Goal: Information Seeking & Learning: Learn about a topic

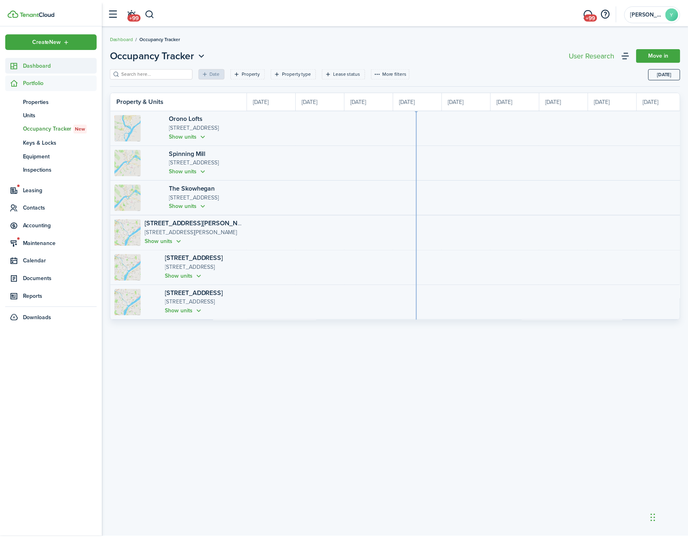
scroll to position [0, 147]
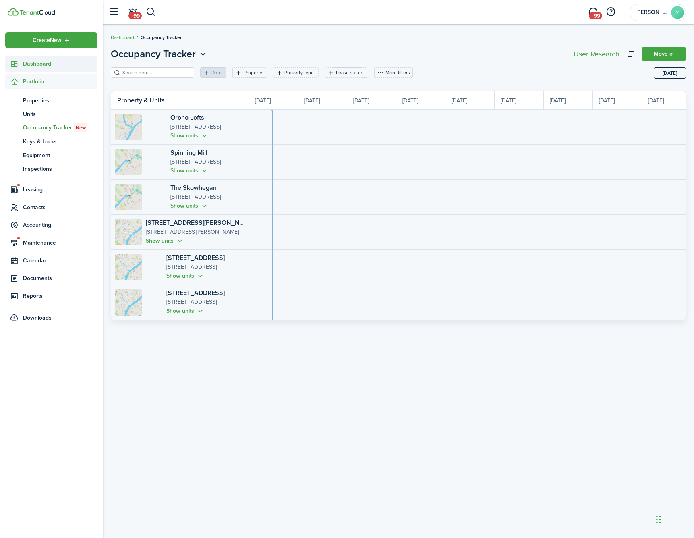
click at [39, 66] on span "Dashboard" at bounding box center [60, 64] width 75 height 8
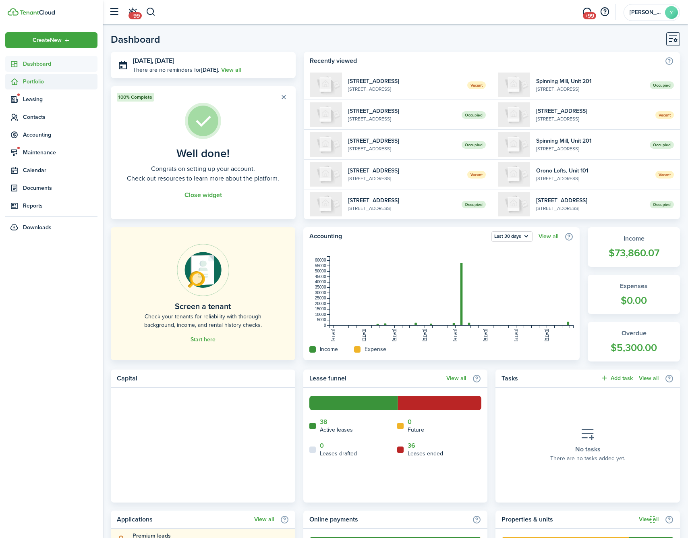
click at [43, 84] on span "Portfolio" at bounding box center [60, 81] width 75 height 8
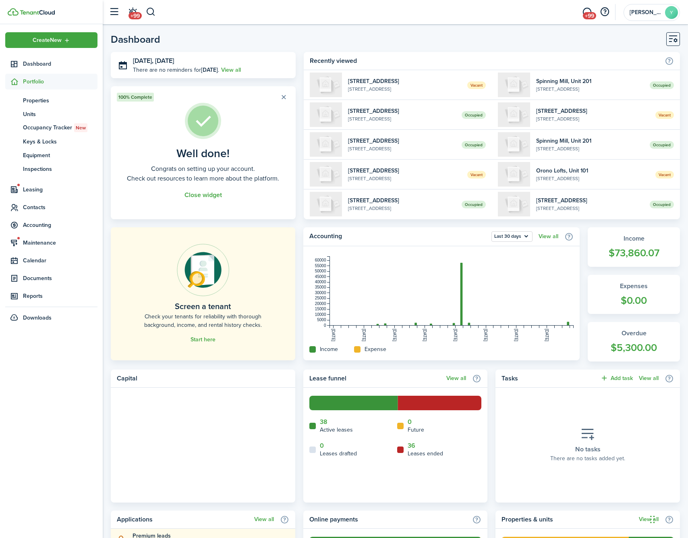
click at [36, 191] on span "Leasing" at bounding box center [60, 189] width 75 height 8
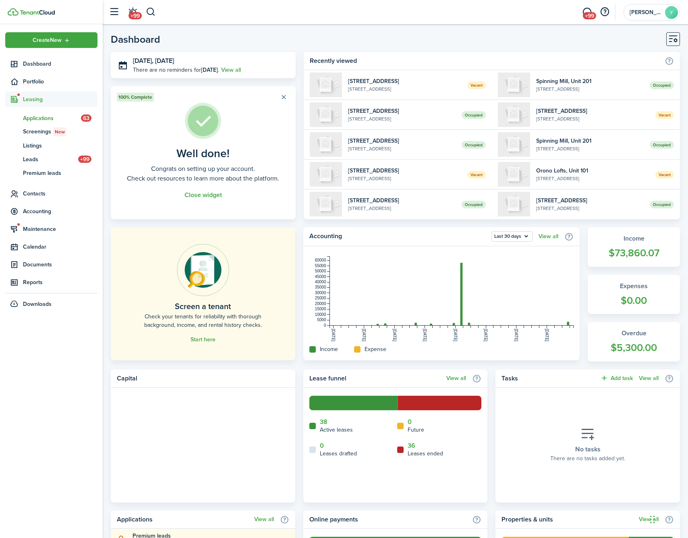
click at [56, 120] on span "Applications" at bounding box center [52, 118] width 58 height 8
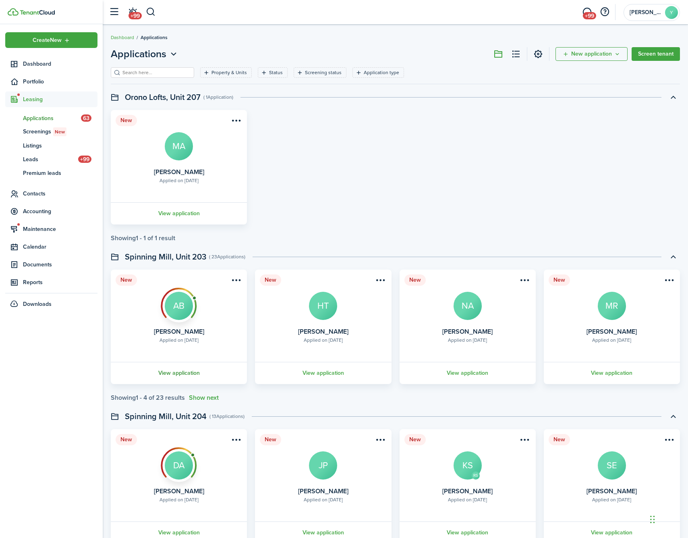
click at [203, 376] on link "View application" at bounding box center [179, 373] width 139 height 22
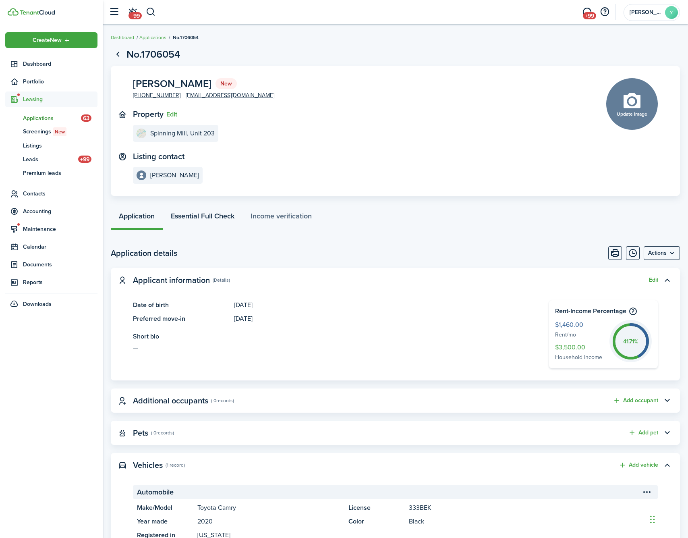
click at [209, 219] on link "Essential Full Check" at bounding box center [203, 218] width 80 height 24
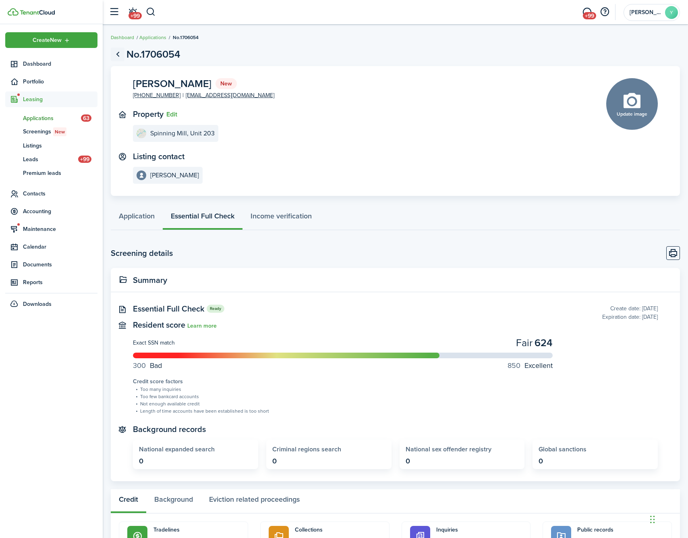
click at [118, 54] on link "Go back" at bounding box center [118, 55] width 14 height 14
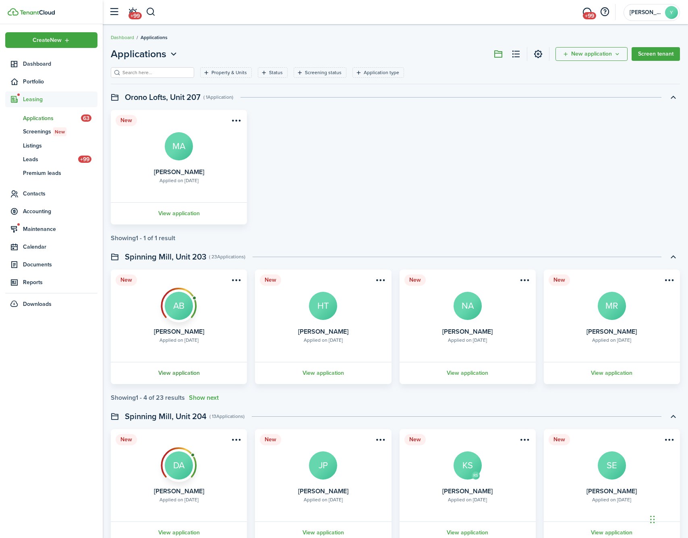
click at [191, 373] on link "View application" at bounding box center [179, 373] width 139 height 22
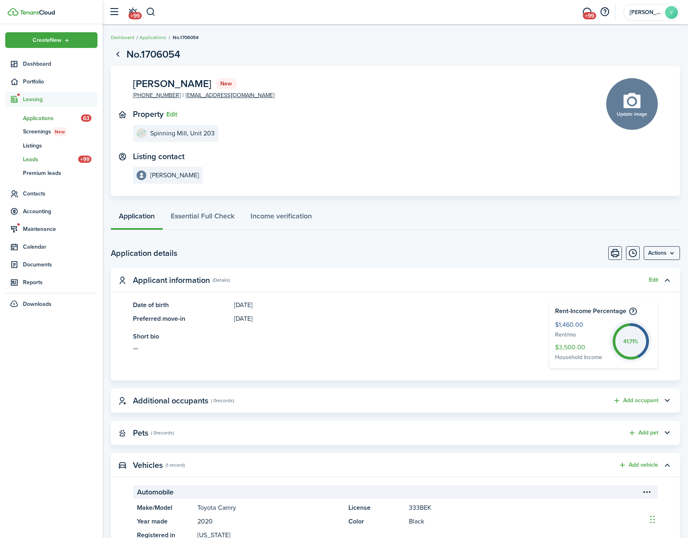
click at [32, 159] on span "Leads" at bounding box center [50, 159] width 55 height 8
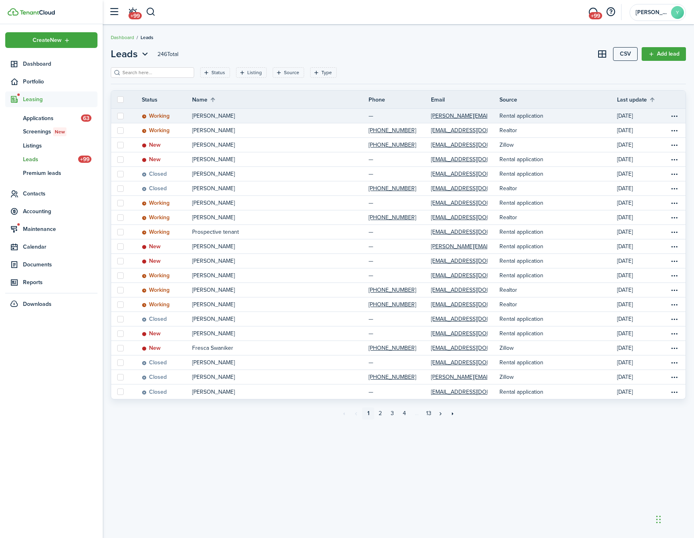
click at [156, 119] on status "Working" at bounding box center [156, 116] width 28 height 6
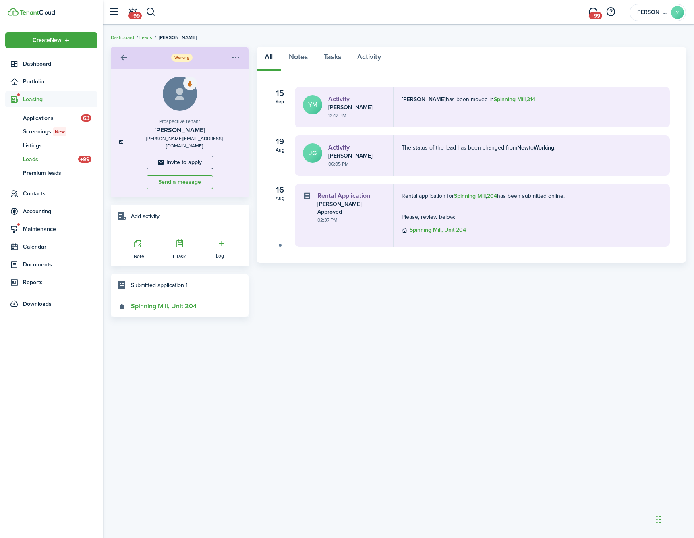
click at [126, 59] on link at bounding box center [124, 58] width 14 height 14
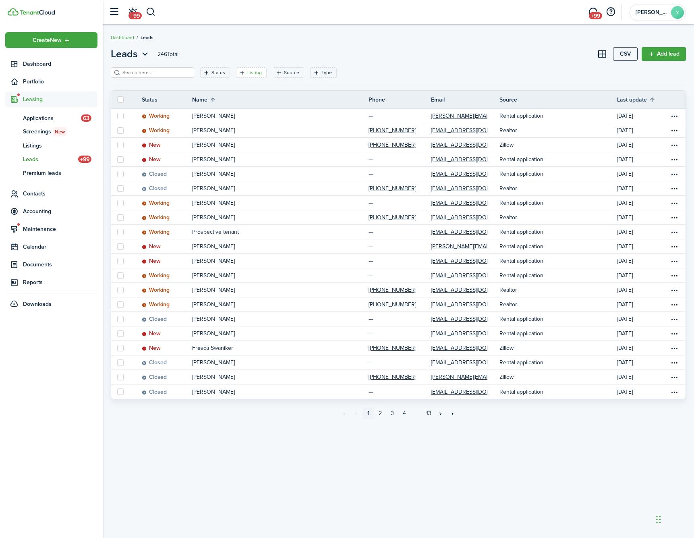
click at [249, 72] on filter-tag-label "Listing" at bounding box center [254, 72] width 14 height 7
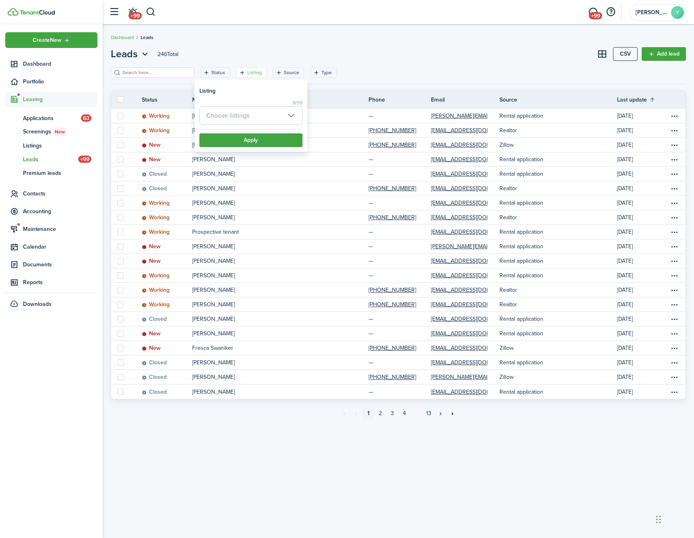
click at [282, 118] on span "Choose listings" at bounding box center [251, 116] width 102 height 18
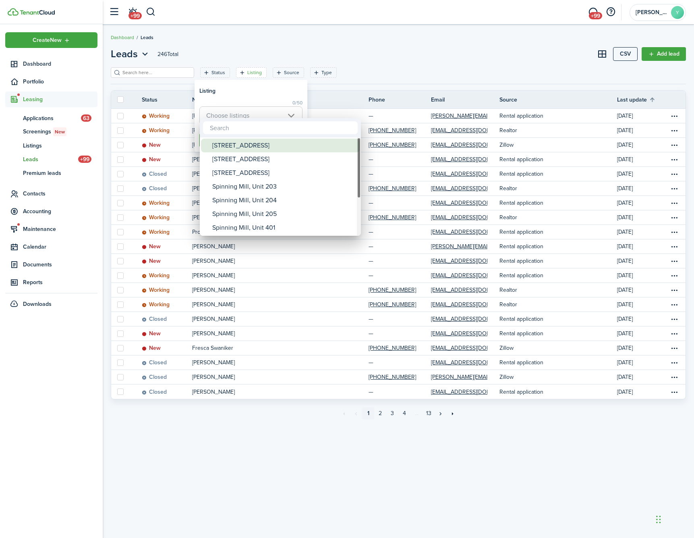
click at [269, 150] on div "[STREET_ADDRESS]" at bounding box center [283, 146] width 143 height 14
click at [268, 157] on div "[STREET_ADDRESS]" at bounding box center [283, 159] width 143 height 14
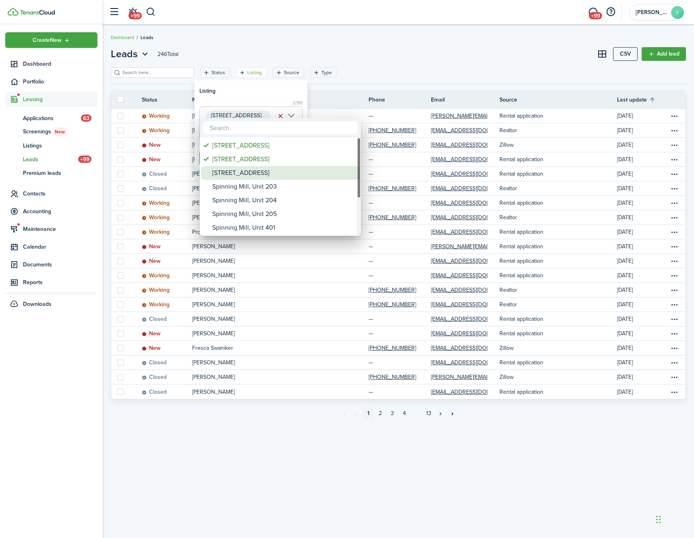
click at [267, 172] on div "[STREET_ADDRESS]" at bounding box center [283, 173] width 143 height 14
type input "[STREET_ADDRESS]"
click at [371, 62] on div at bounding box center [347, 269] width 823 height 666
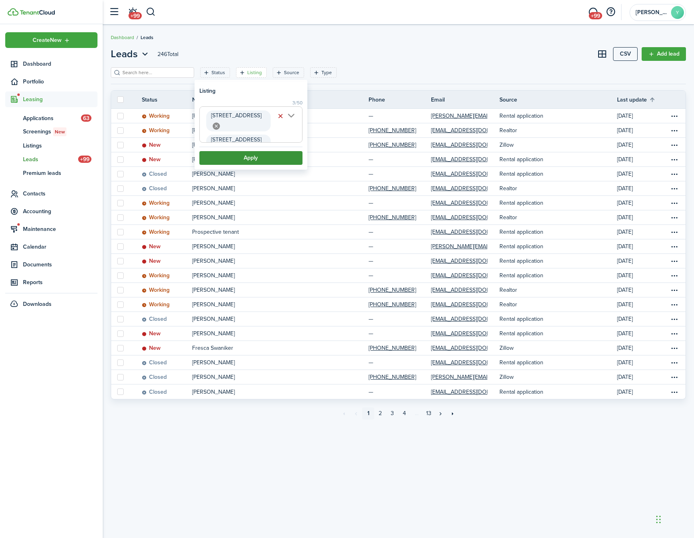
click at [275, 159] on button "Apply" at bounding box center [250, 158] width 103 height 14
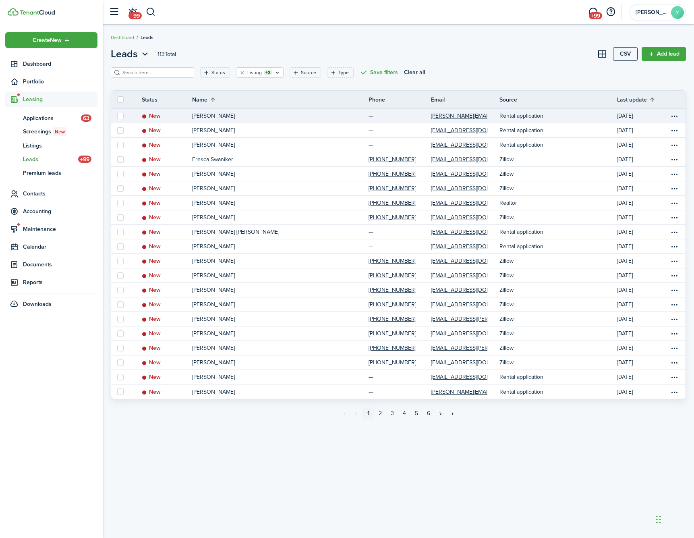
click at [228, 116] on p "[PERSON_NAME]" at bounding box center [213, 116] width 43 height 8
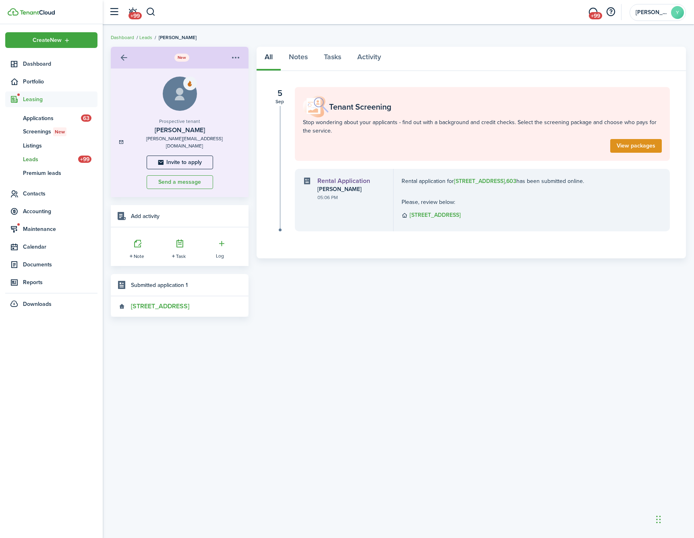
click at [478, 180] on b "[STREET_ADDRESS]" at bounding box center [479, 181] width 51 height 8
click at [147, 302] on link "[STREET_ADDRESS]" at bounding box center [154, 305] width 70 height 7
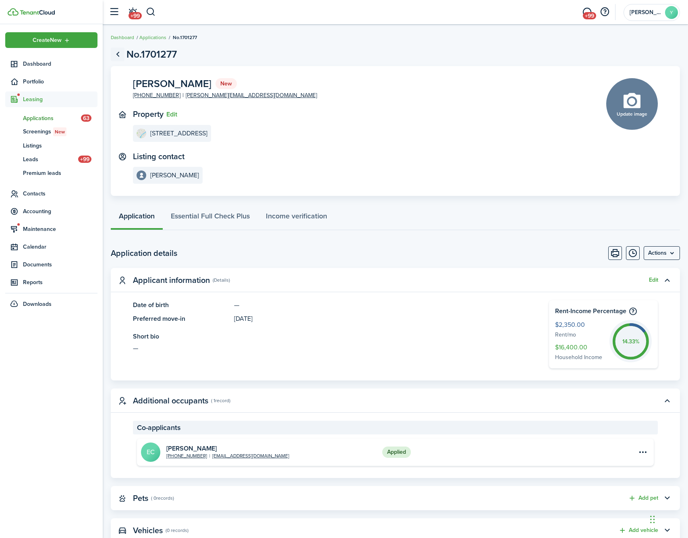
click at [118, 51] on link "Go back" at bounding box center [118, 55] width 14 height 14
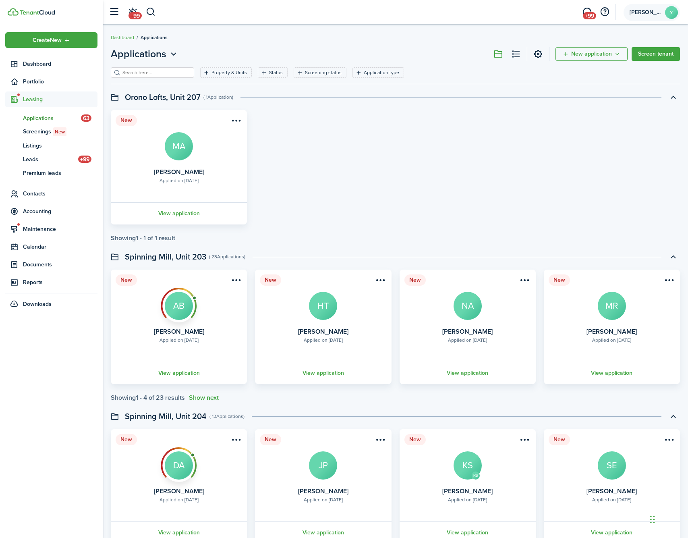
click at [661, 13] on span "[PERSON_NAME]" at bounding box center [645, 13] width 32 height 6
